Goal: Information Seeking & Learning: Find specific fact

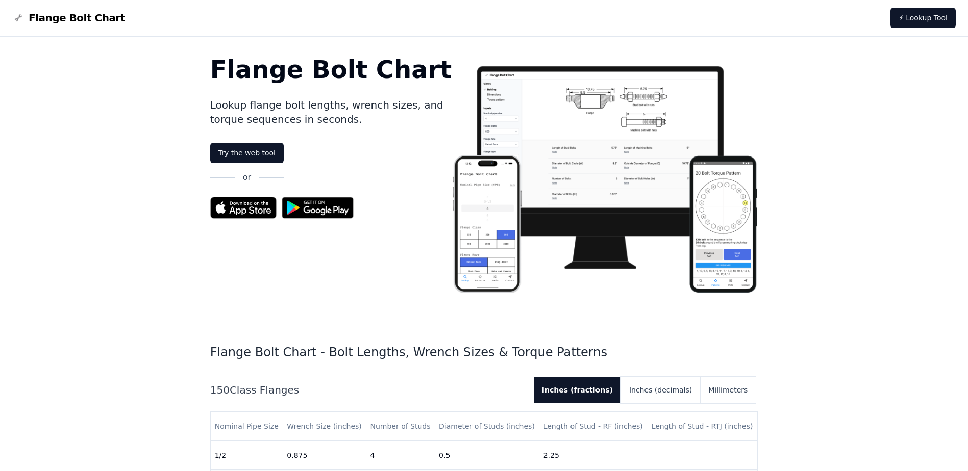
scroll to position [204, 0]
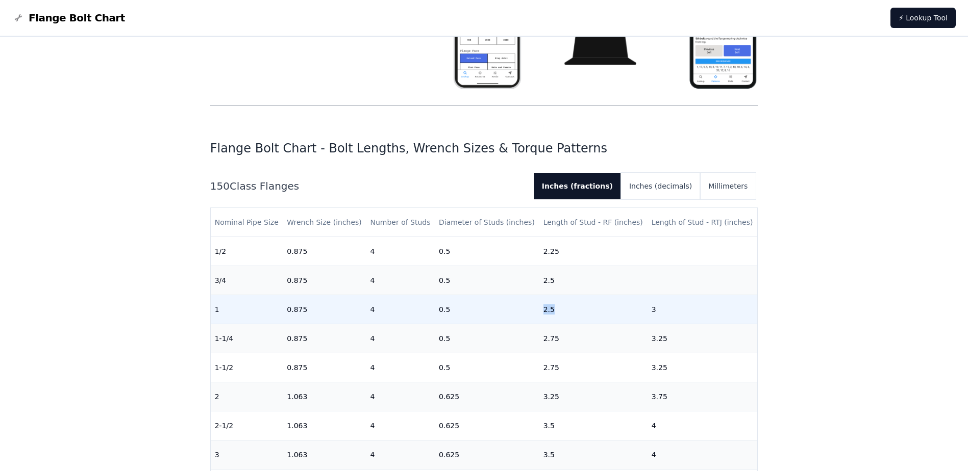
drag, startPoint x: 526, startPoint y: 310, endPoint x: 560, endPoint y: 311, distance: 33.7
click at [560, 311] on tr "1 0.875 4 0.5 2.5 3" at bounding box center [484, 309] width 547 height 29
click at [560, 311] on td "2.5" at bounding box center [593, 309] width 108 height 29
drag, startPoint x: 524, startPoint y: 307, endPoint x: 589, endPoint y: 307, distance: 65.3
click at [590, 307] on tr "1 0.875 4 0.5 2.5 3" at bounding box center [484, 309] width 547 height 29
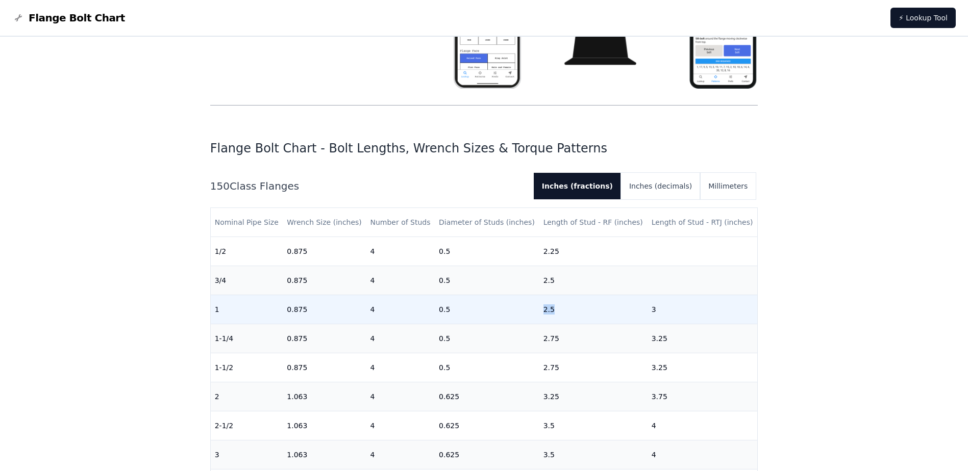
drag, startPoint x: 589, startPoint y: 307, endPoint x: 576, endPoint y: 305, distance: 13.4
click at [576, 305] on td "2.5" at bounding box center [593, 309] width 108 height 29
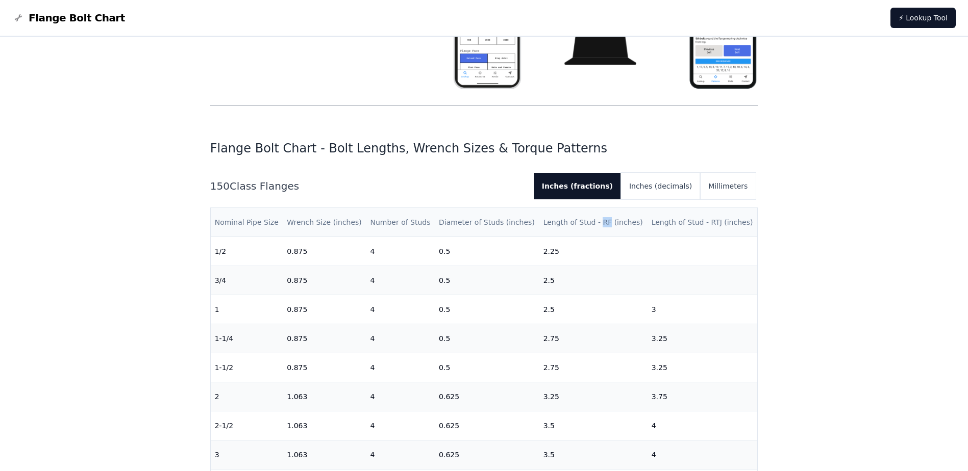
drag, startPoint x: 593, startPoint y: 222, endPoint x: 599, endPoint y: 224, distance: 6.5
click at [599, 224] on th "Length of Stud - RF (inches)" at bounding box center [593, 222] width 108 height 29
copy th "RF"
click at [702, 235] on th "Length of Stud - RTJ (inches)" at bounding box center [702, 222] width 110 height 29
drag, startPoint x: 699, startPoint y: 220, endPoint x: 710, endPoint y: 220, distance: 10.2
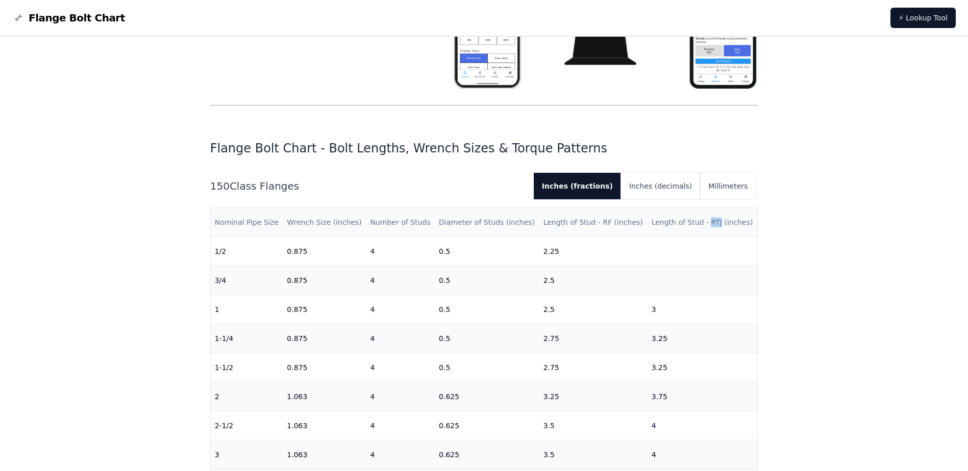
click at [710, 220] on th "Length of Stud - RTJ (inches)" at bounding box center [702, 222] width 110 height 29
copy th "RTJ"
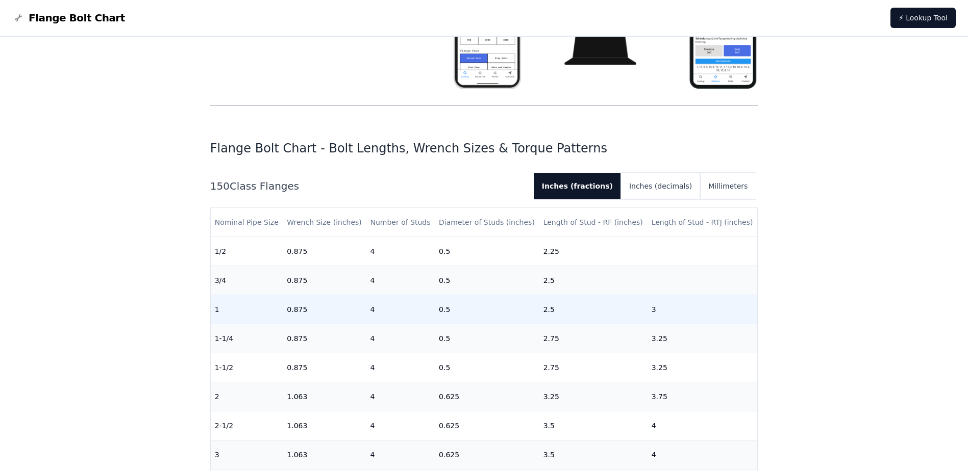
click at [551, 311] on td "2.5" at bounding box center [593, 309] width 108 height 29
drag, startPoint x: 544, startPoint y: 313, endPoint x: 553, endPoint y: 313, distance: 9.7
click at [553, 313] on td "2.5" at bounding box center [593, 309] width 108 height 29
click at [539, 311] on td "2.5" at bounding box center [593, 309] width 108 height 29
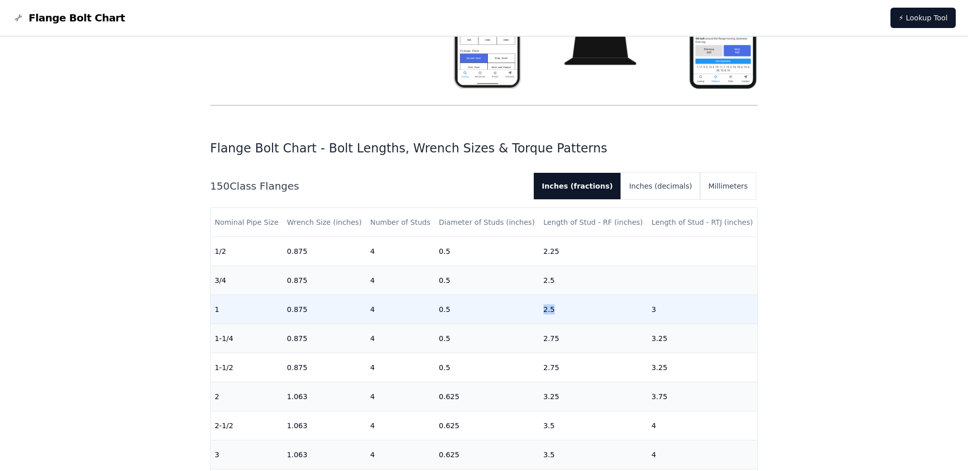
drag, startPoint x: 533, startPoint y: 311, endPoint x: 558, endPoint y: 311, distance: 25.0
click at [558, 311] on tr "1 0.875 4 0.5 2.5 3" at bounding box center [484, 309] width 547 height 29
click at [558, 311] on td "2.5" at bounding box center [593, 309] width 108 height 29
drag, startPoint x: 539, startPoint y: 309, endPoint x: 552, endPoint y: 310, distance: 13.3
click at [552, 310] on td "2.5" at bounding box center [593, 309] width 108 height 29
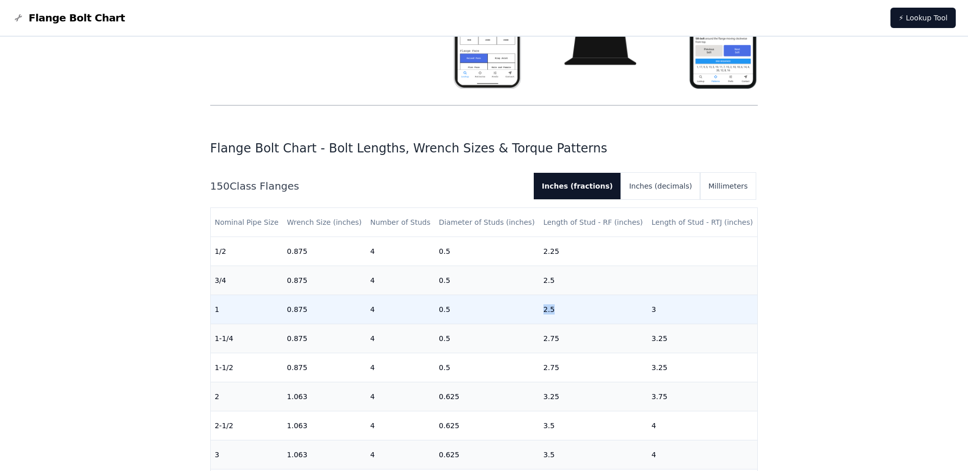
click at [552, 310] on td "2.5" at bounding box center [593, 309] width 108 height 29
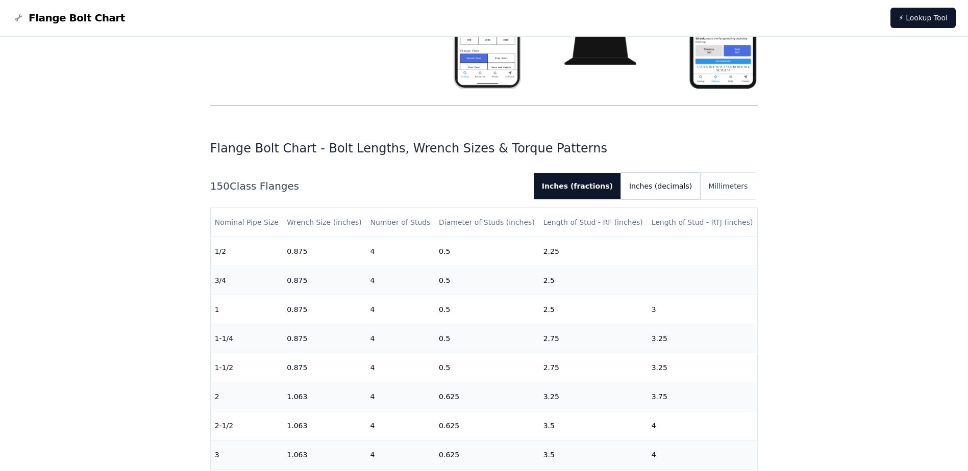
click at [654, 187] on button "Inches (decimals)" at bounding box center [660, 186] width 79 height 27
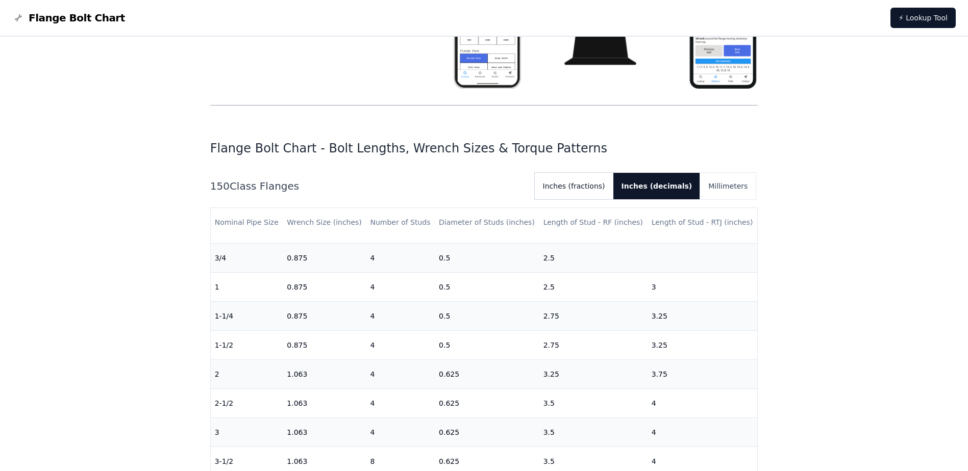
scroll to position [0, 0]
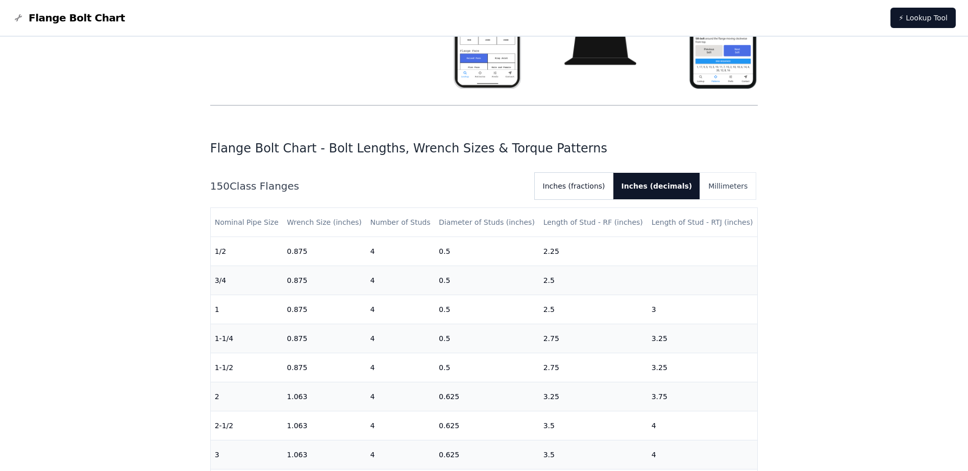
click at [596, 194] on button "Inches (fractions)" at bounding box center [574, 186] width 79 height 27
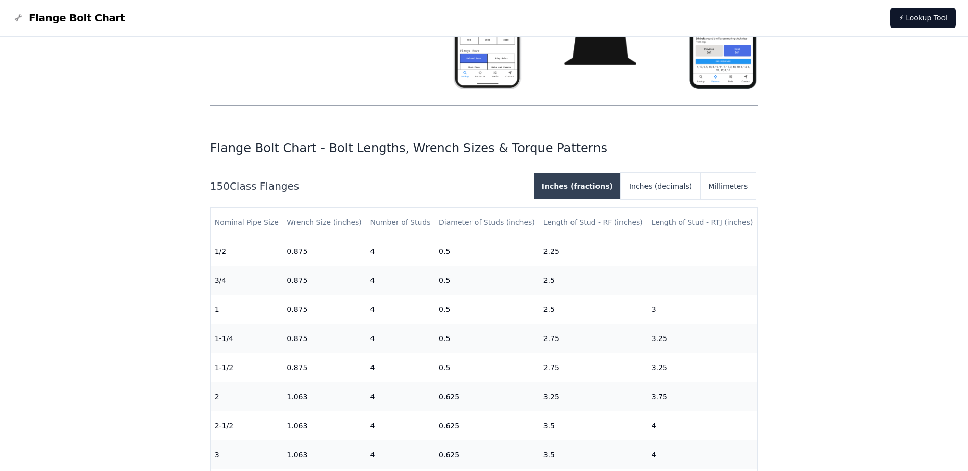
click at [596, 194] on button "Inches (fractions)" at bounding box center [577, 186] width 87 height 27
click at [662, 181] on button "Inches (decimals)" at bounding box center [660, 186] width 79 height 27
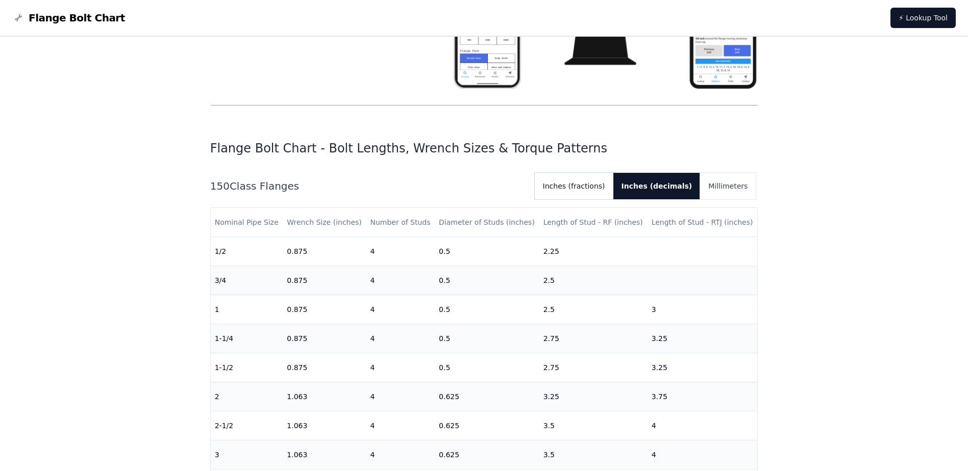
click at [596, 190] on button "Inches (fractions)" at bounding box center [574, 186] width 79 height 27
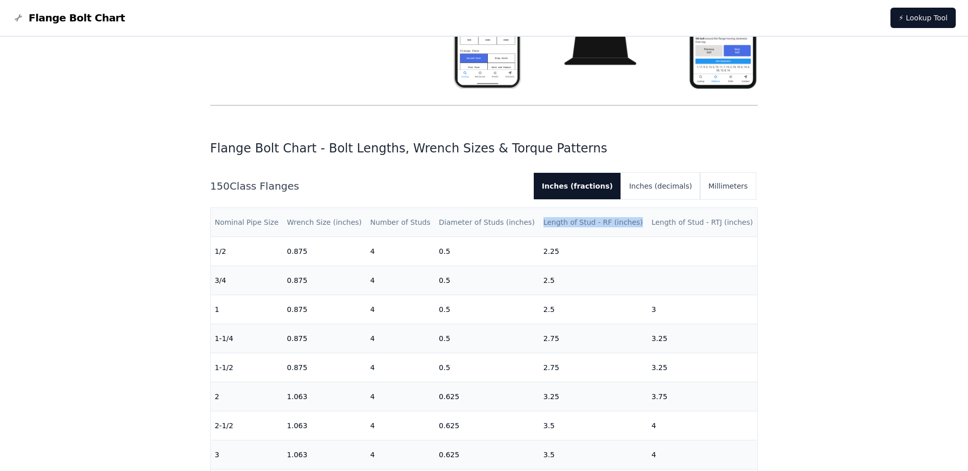
drag, startPoint x: 583, startPoint y: 217, endPoint x: 634, endPoint y: 215, distance: 51.0
click at [634, 215] on th "Length of Stud - RF (inches)" at bounding box center [593, 222] width 108 height 29
drag, startPoint x: 634, startPoint y: 215, endPoint x: 642, endPoint y: 224, distance: 12.6
click at [632, 218] on th "Length of Stud - RF (inches)" at bounding box center [593, 222] width 108 height 29
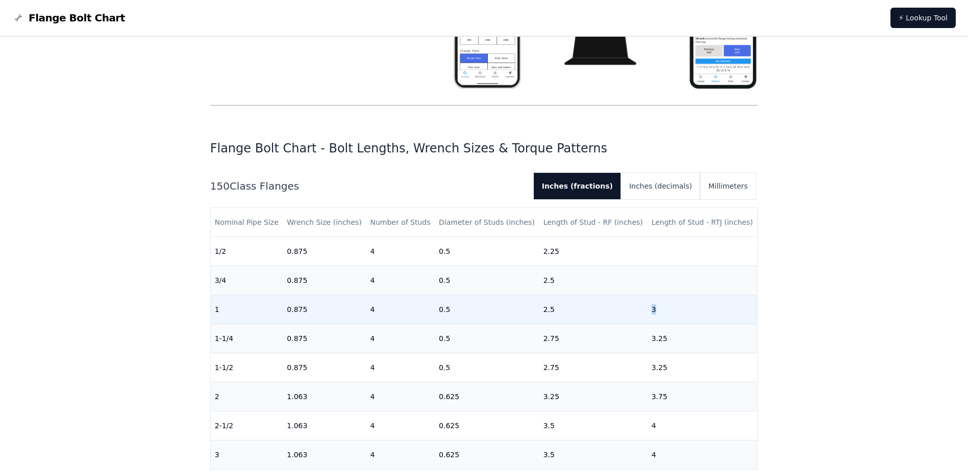
drag, startPoint x: 646, startPoint y: 309, endPoint x: 636, endPoint y: 310, distance: 10.3
click at [636, 310] on tr "1 0.875 4 0.5 2.5 3" at bounding box center [484, 309] width 547 height 29
click at [633, 309] on td "2.5" at bounding box center [593, 309] width 108 height 29
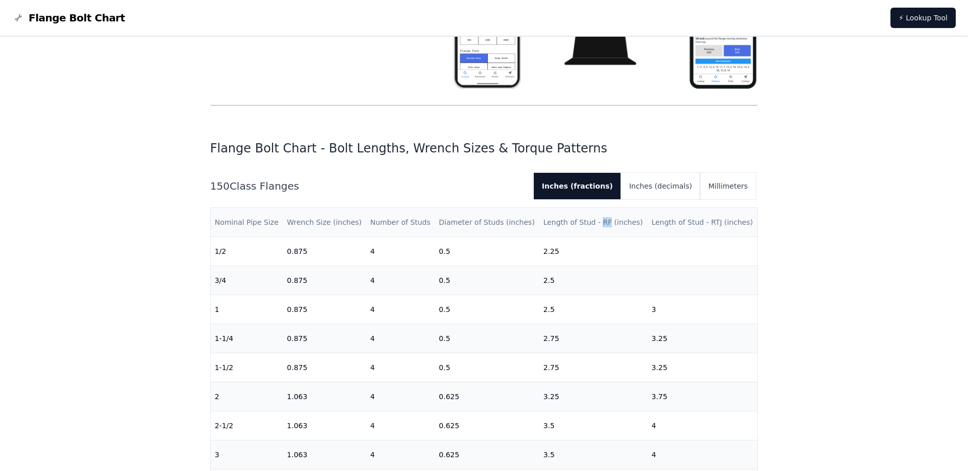
drag, startPoint x: 593, startPoint y: 225, endPoint x: 602, endPoint y: 225, distance: 9.2
click at [602, 225] on th "Length of Stud - RF (inches)" at bounding box center [593, 222] width 108 height 29
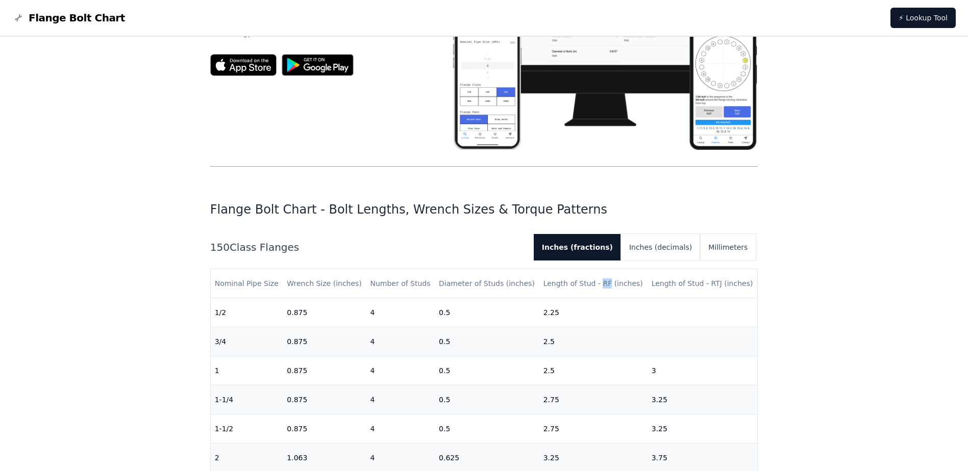
scroll to position [153, 0]
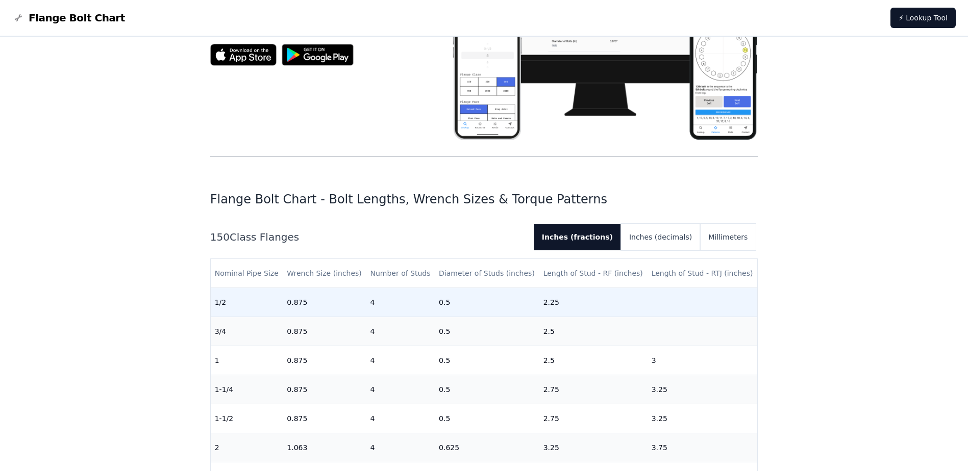
click at [587, 314] on td "2.25" at bounding box center [593, 302] width 108 height 29
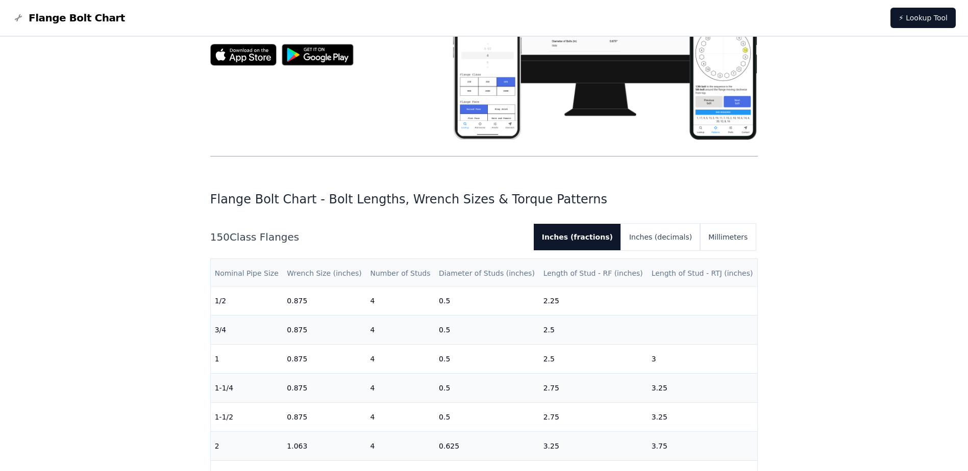
scroll to position [0, 0]
